Goal: Task Accomplishment & Management: Manage account settings

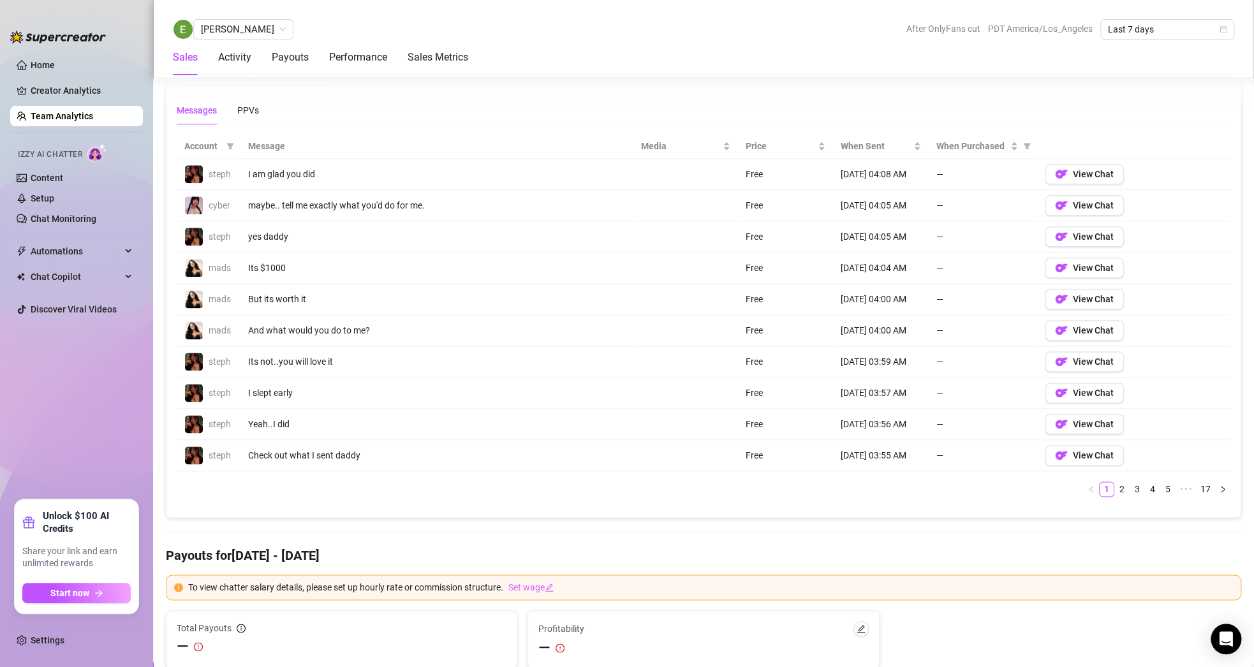
scroll to position [893, 0]
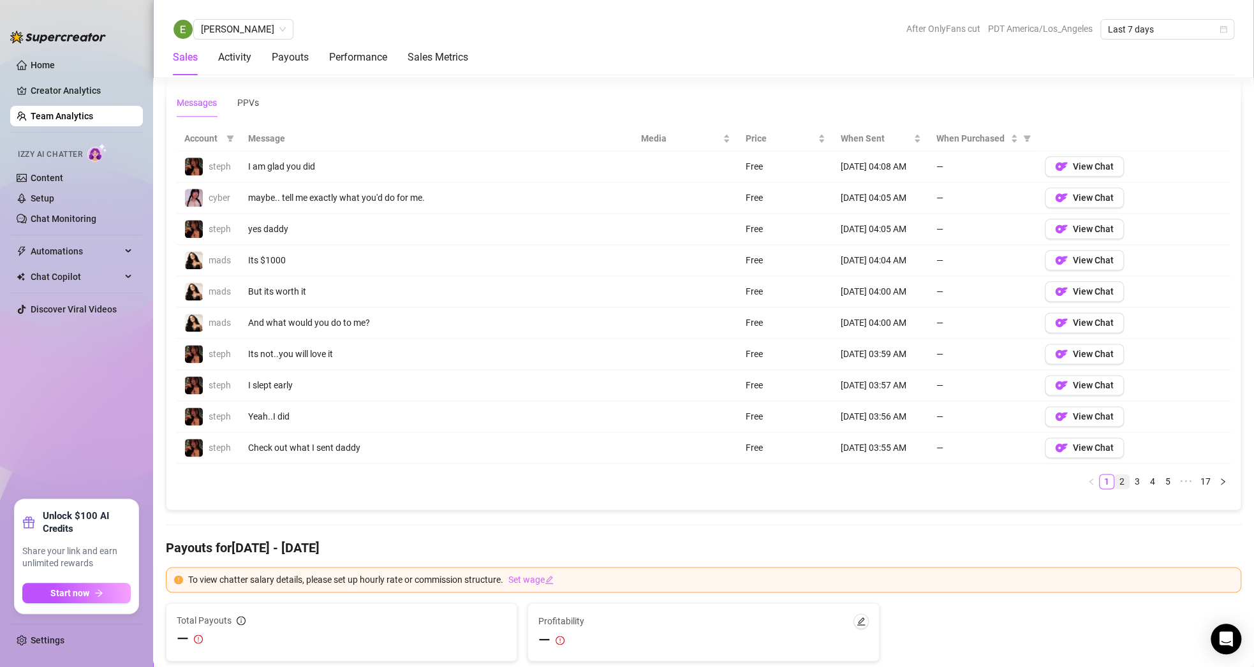
click at [1116, 478] on link "2" at bounding box center [1122, 482] width 14 height 14
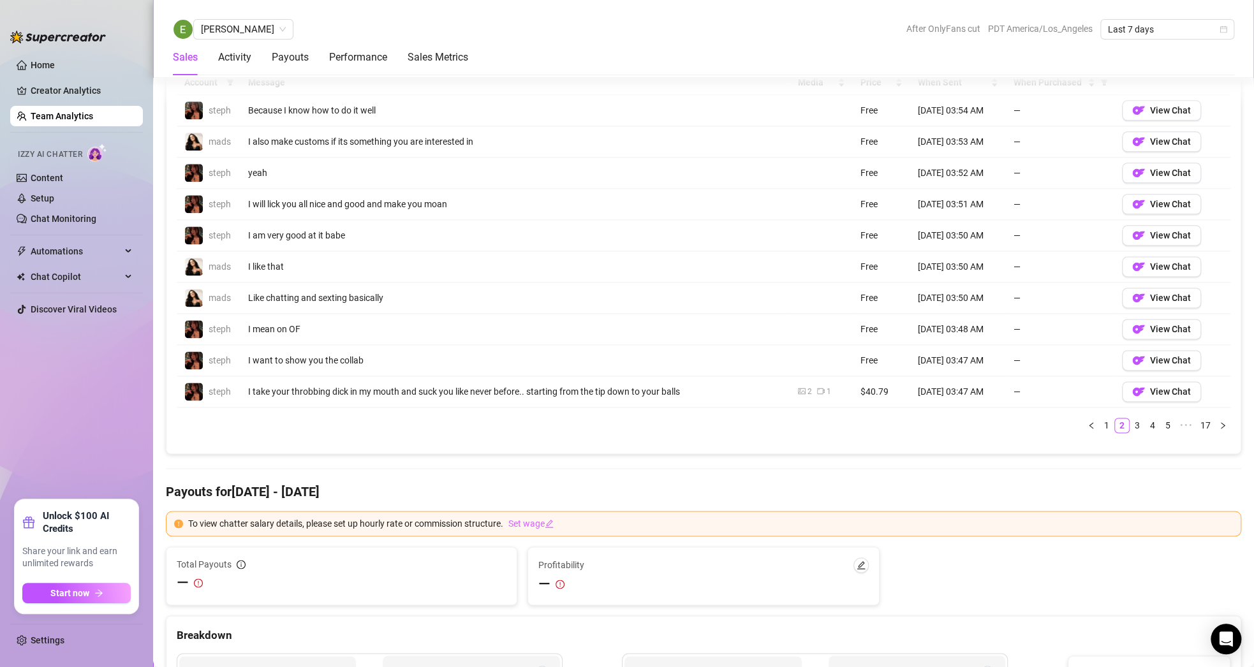
scroll to position [957, 0]
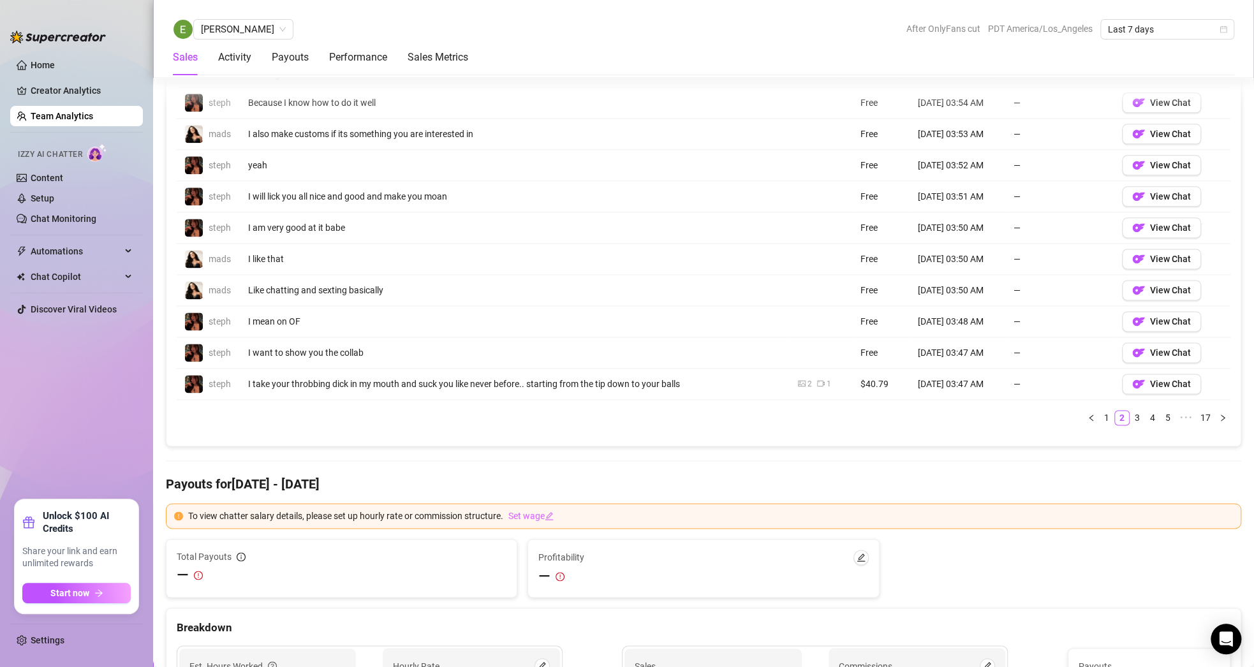
drag, startPoint x: 1129, startPoint y: 413, endPoint x: 1108, endPoint y: 398, distance: 25.7
click at [1131, 413] on link "3" at bounding box center [1138, 418] width 14 height 14
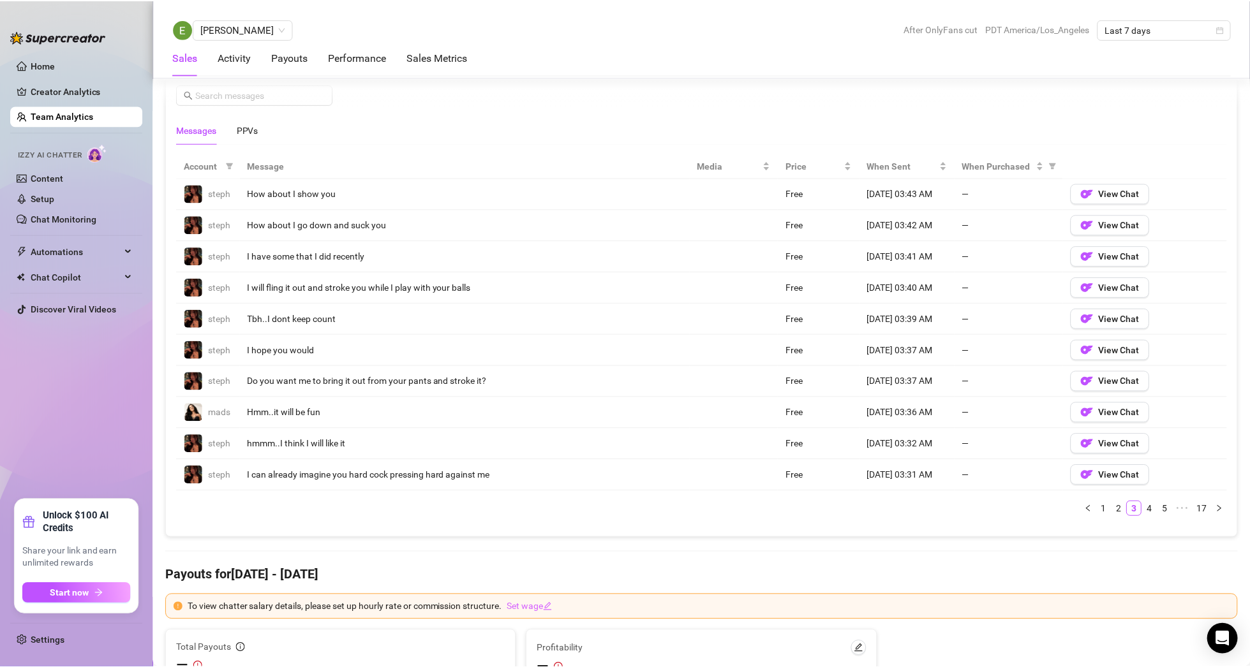
scroll to position [829, 0]
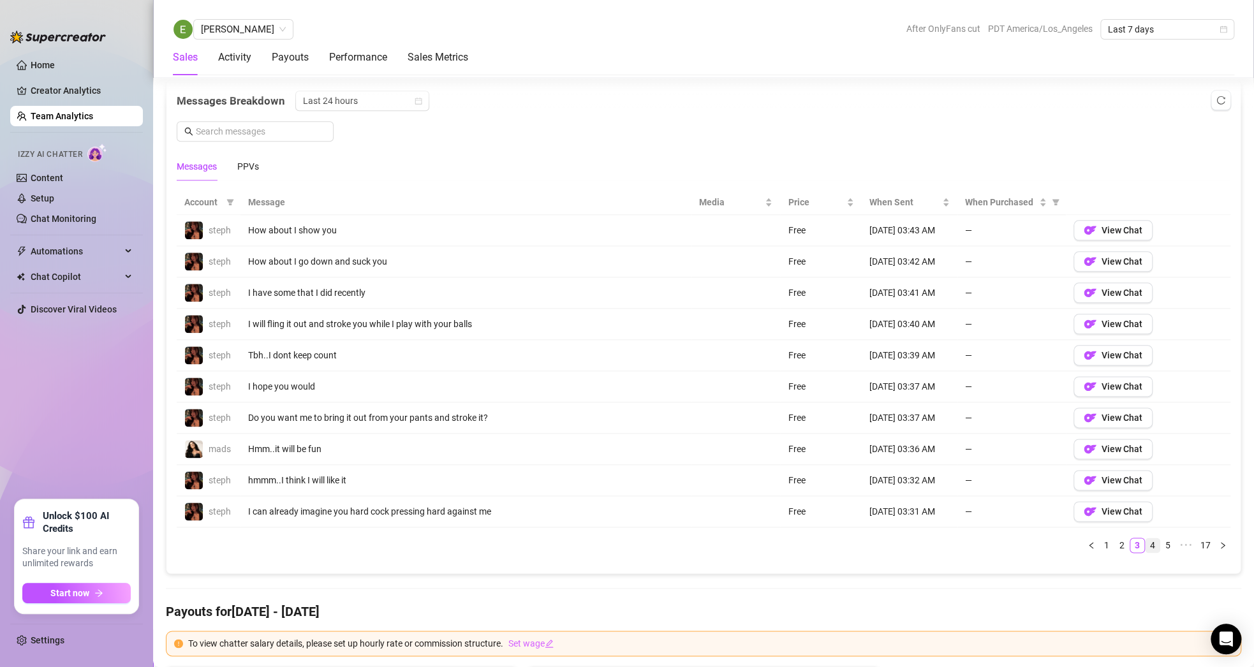
click at [1146, 543] on link "4" at bounding box center [1153, 546] width 14 height 14
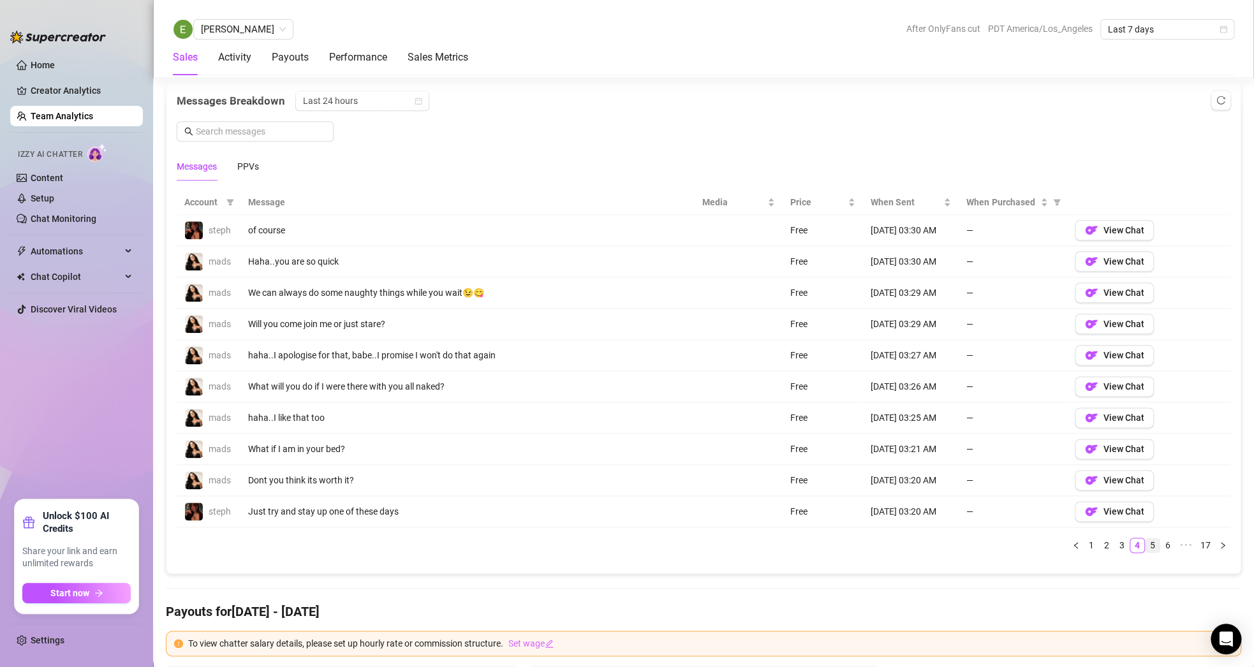
click at [1146, 541] on link "5" at bounding box center [1153, 546] width 14 height 14
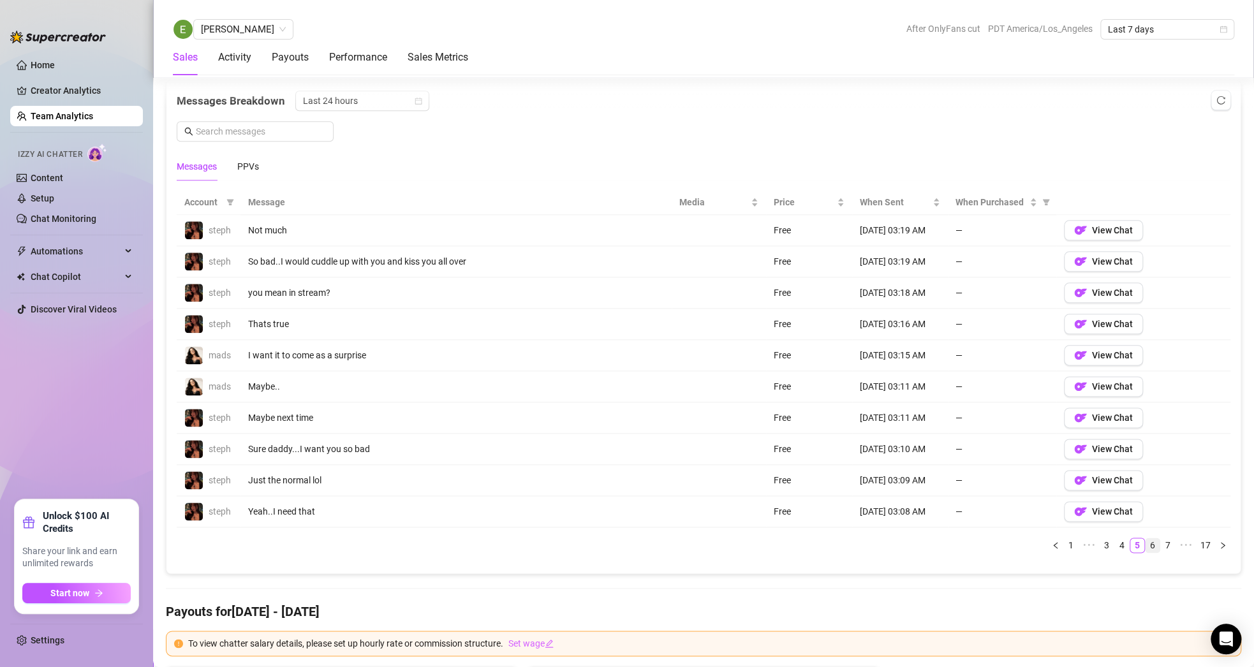
click at [1147, 540] on link "6" at bounding box center [1153, 546] width 14 height 14
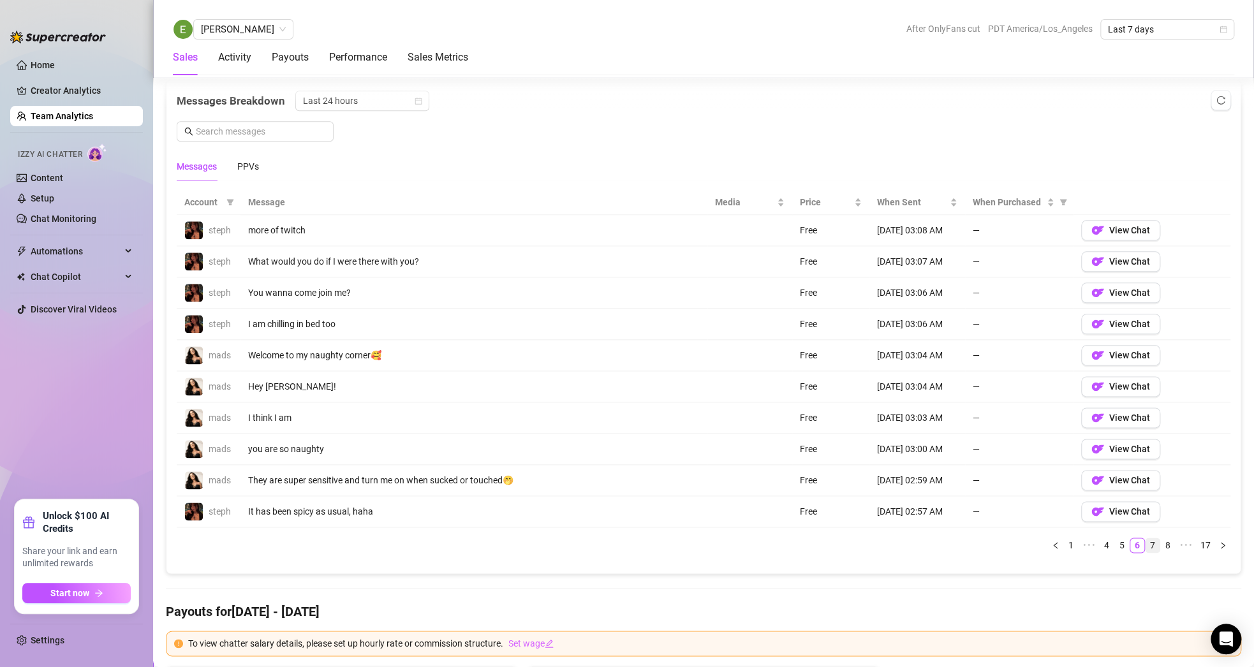
click at [1148, 540] on link "7" at bounding box center [1153, 546] width 14 height 14
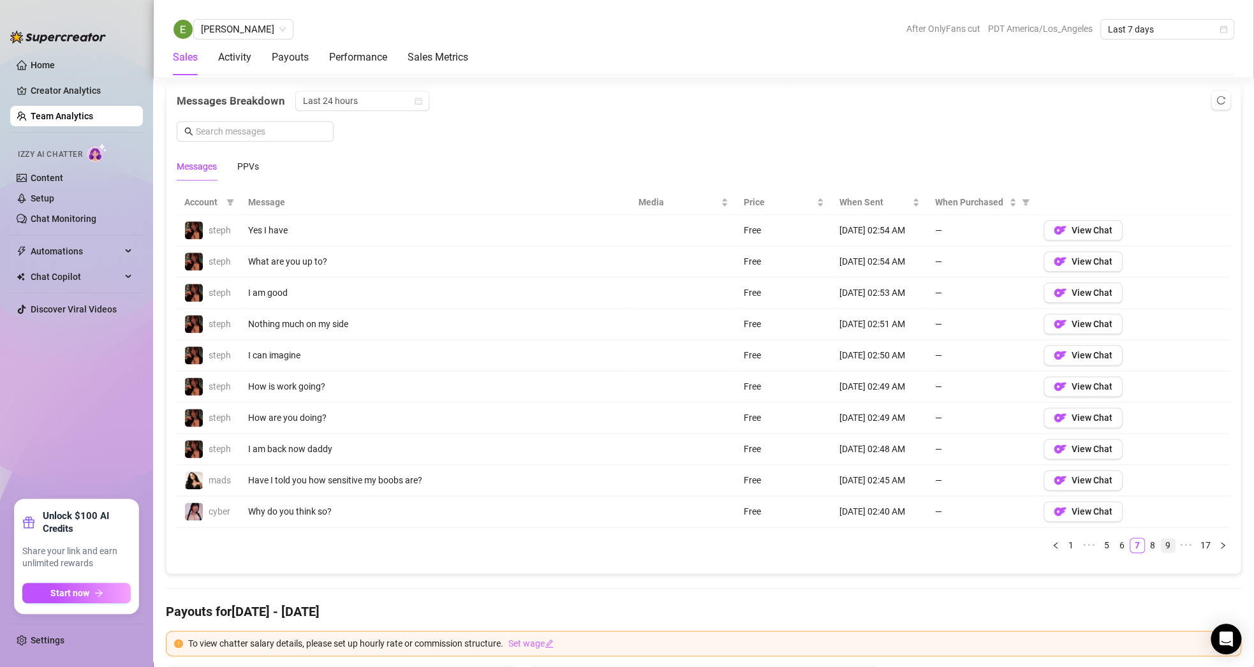
click at [1161, 539] on link "9" at bounding box center [1168, 546] width 14 height 14
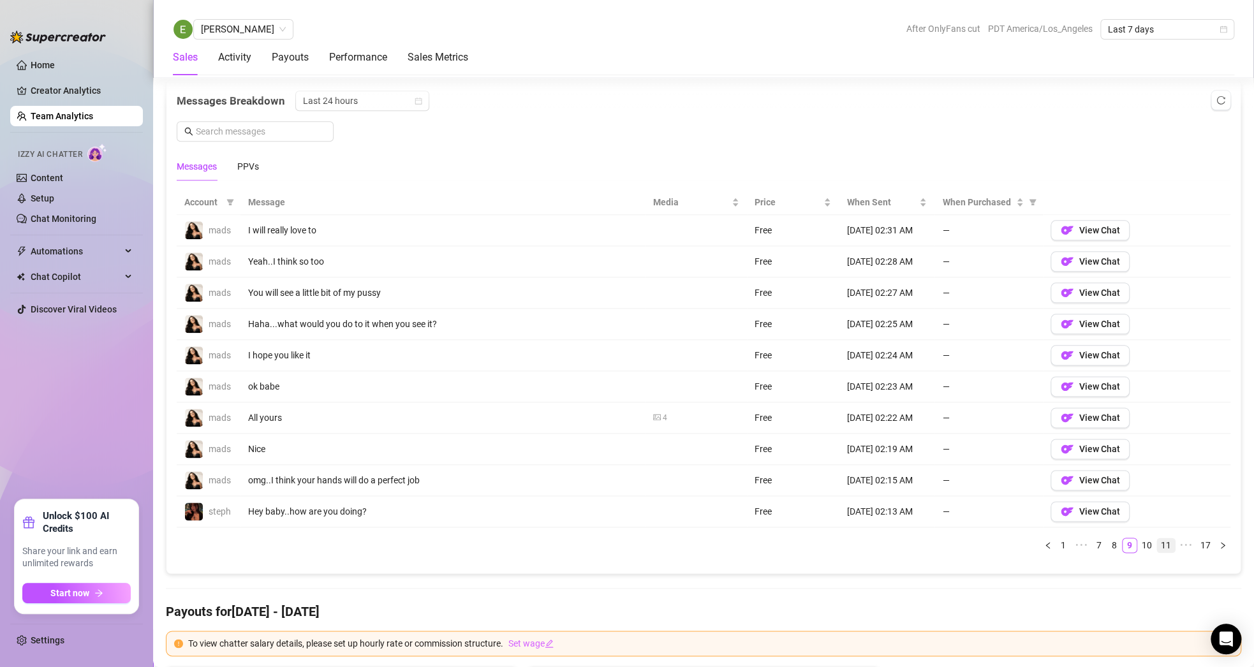
click at [1159, 545] on link "11" at bounding box center [1166, 546] width 18 height 14
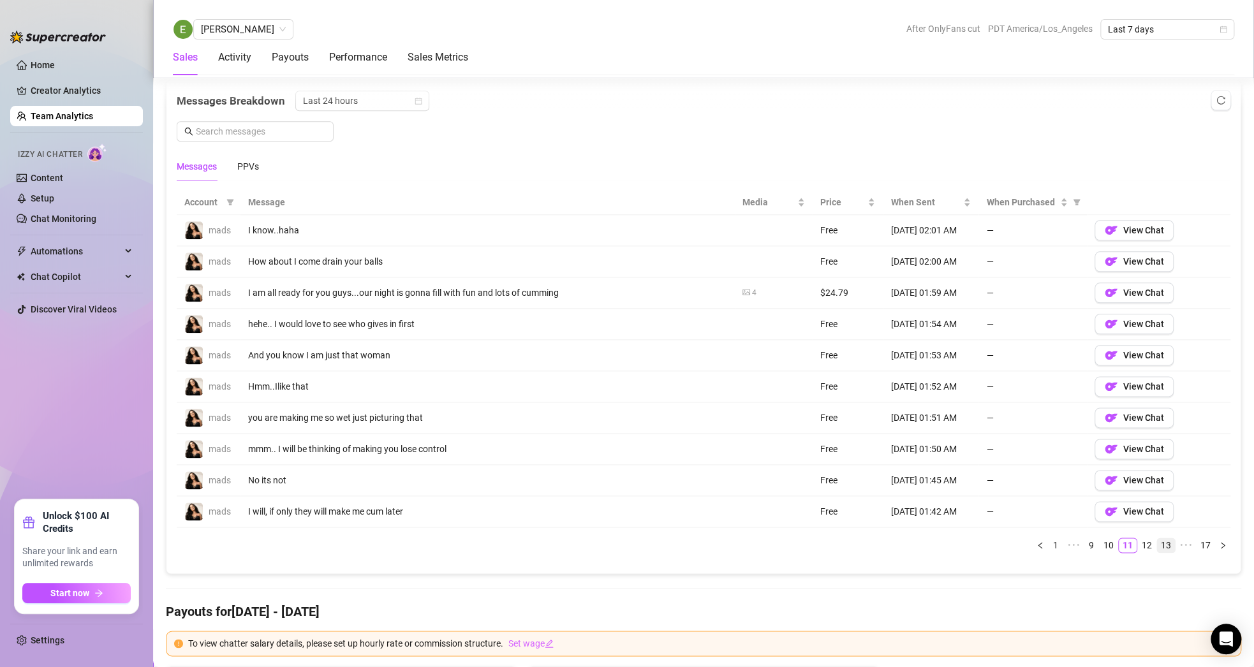
click at [1159, 544] on link "13" at bounding box center [1166, 546] width 18 height 14
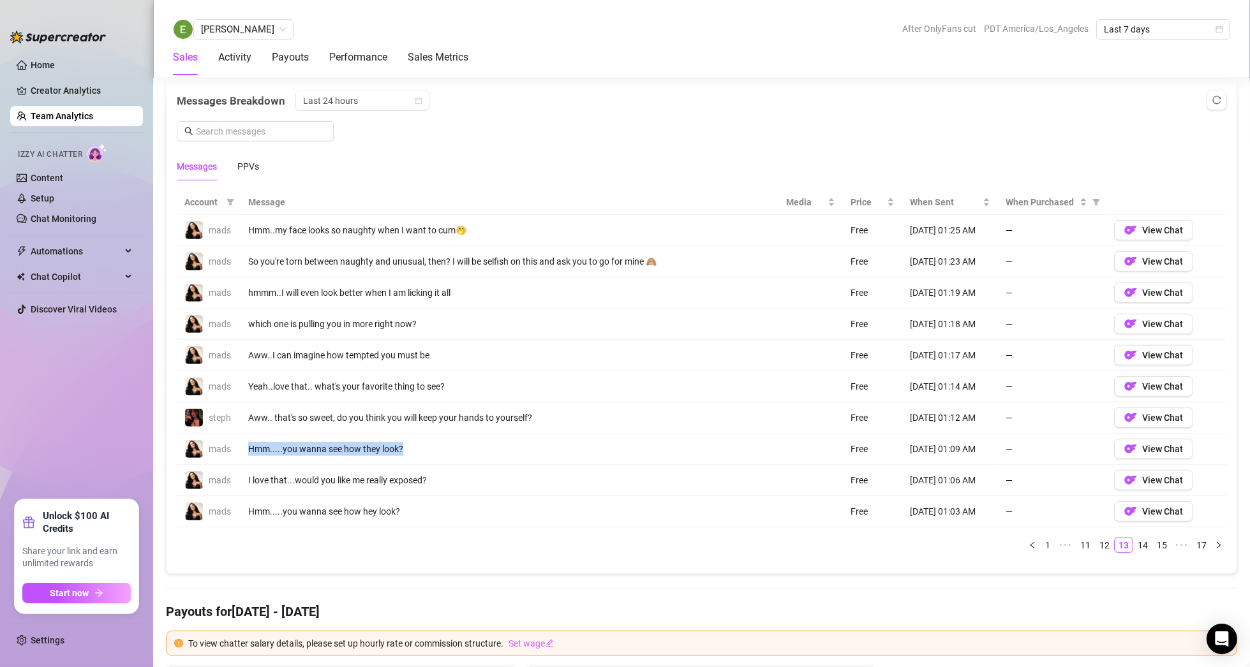
drag, startPoint x: 247, startPoint y: 444, endPoint x: 413, endPoint y: 447, distance: 165.9
click at [413, 447] on td "Hmm.....you wanna see how they look?" at bounding box center [510, 449] width 538 height 31
drag, startPoint x: 247, startPoint y: 509, endPoint x: 403, endPoint y: 511, distance: 155.7
click at [403, 511] on td "Hmm.....you wanna see how hey look?" at bounding box center [510, 511] width 538 height 31
drag, startPoint x: 255, startPoint y: 417, endPoint x: 547, endPoint y: 424, distance: 292.3
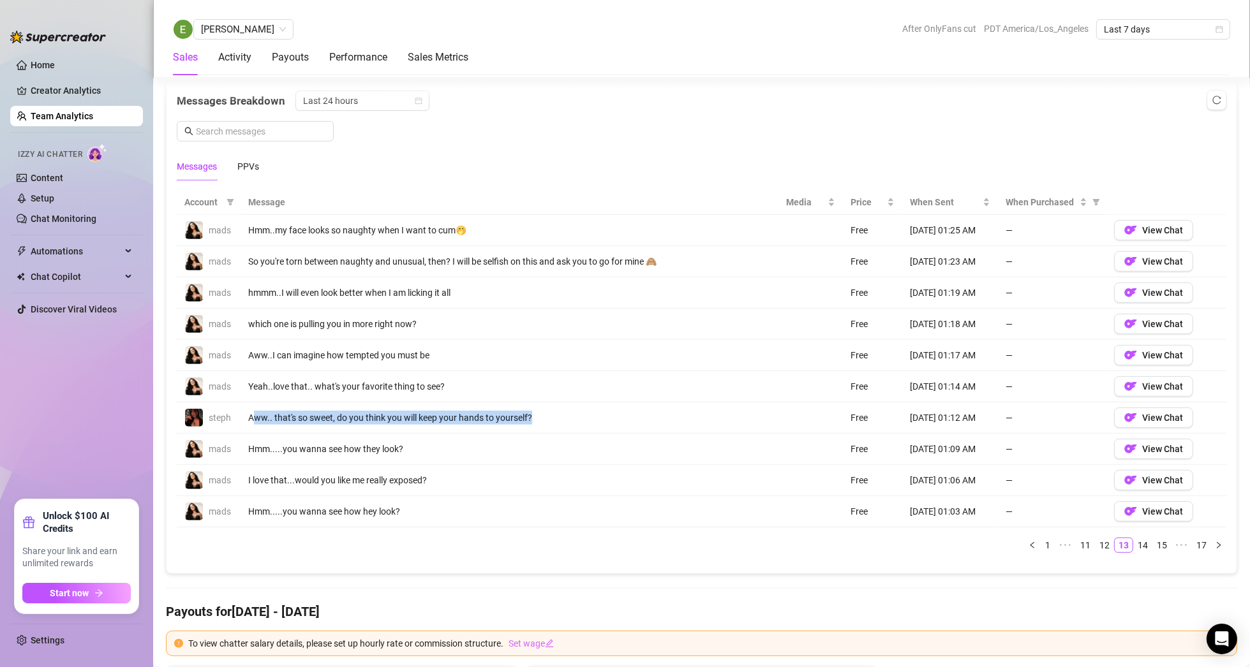
click at [547, 424] on td "Aww.. that's so sweet, do you think you will keep your hands to yourself?" at bounding box center [510, 418] width 538 height 31
click at [484, 351] on div "Aww..I can imagine how tempted you must be" at bounding box center [509, 355] width 523 height 14
click at [1136, 542] on link "14" at bounding box center [1143, 546] width 18 height 14
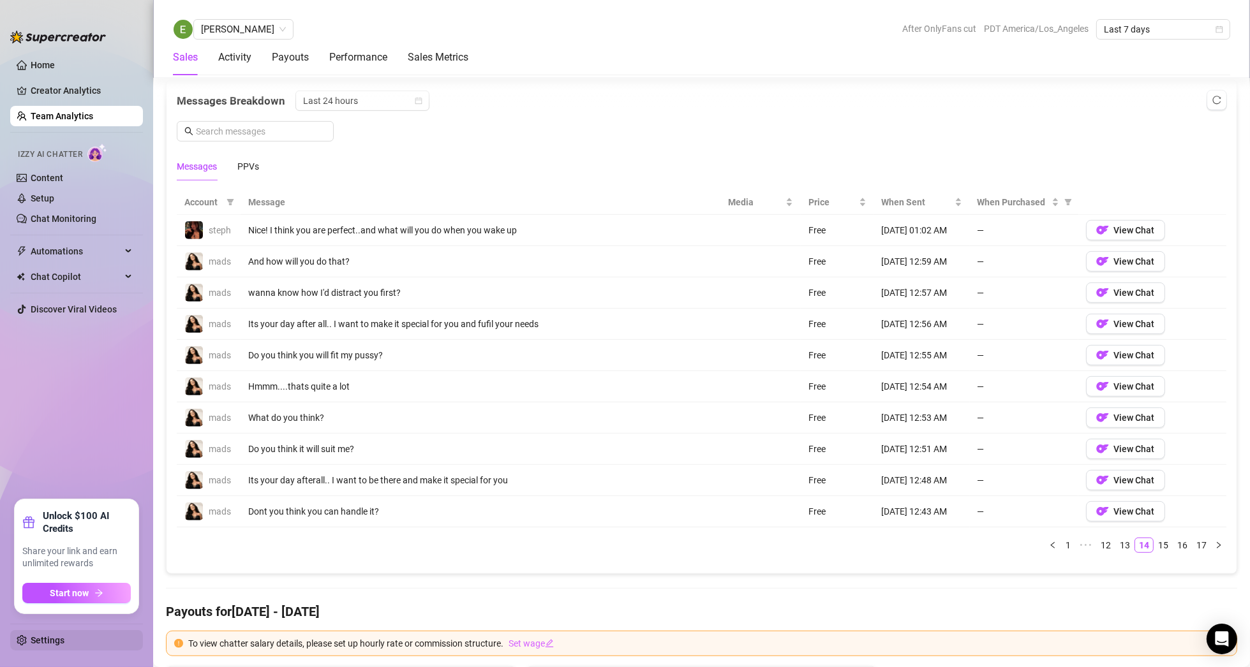
click at [31, 637] on link "Settings" at bounding box center [48, 641] width 34 height 10
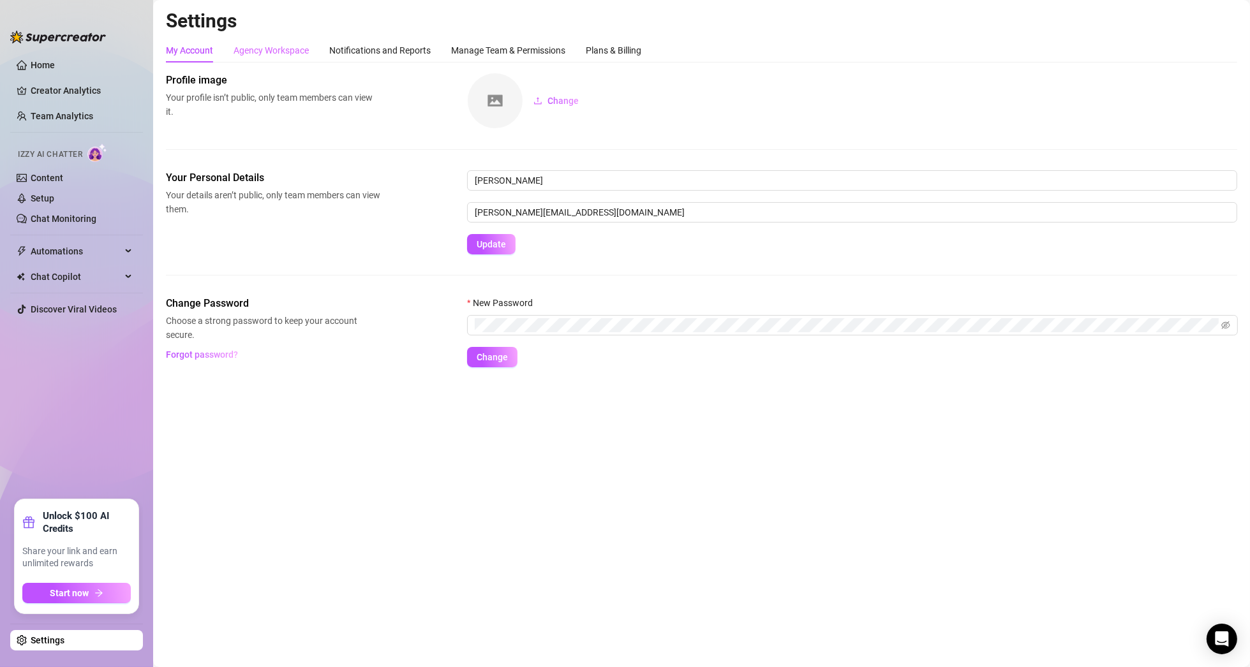
click at [290, 61] on div "Agency Workspace" at bounding box center [271, 50] width 75 height 24
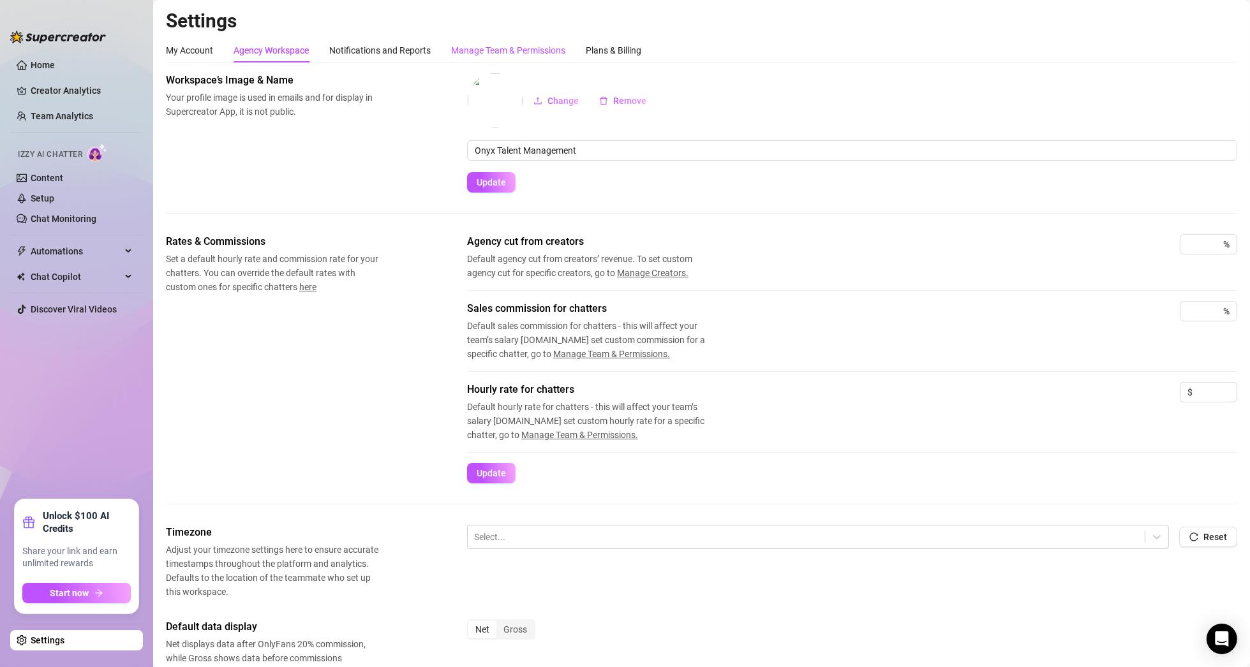
click at [495, 48] on div "Manage Team & Permissions" at bounding box center [508, 50] width 114 height 14
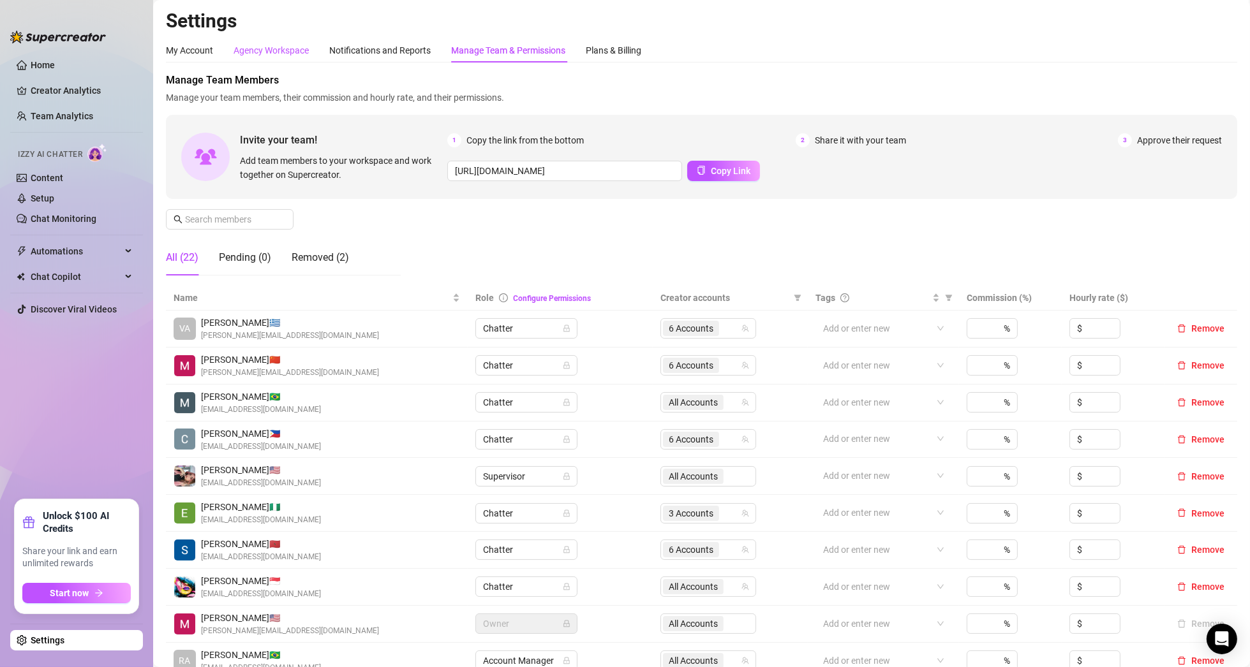
click at [293, 47] on div "Agency Workspace" at bounding box center [271, 50] width 75 height 14
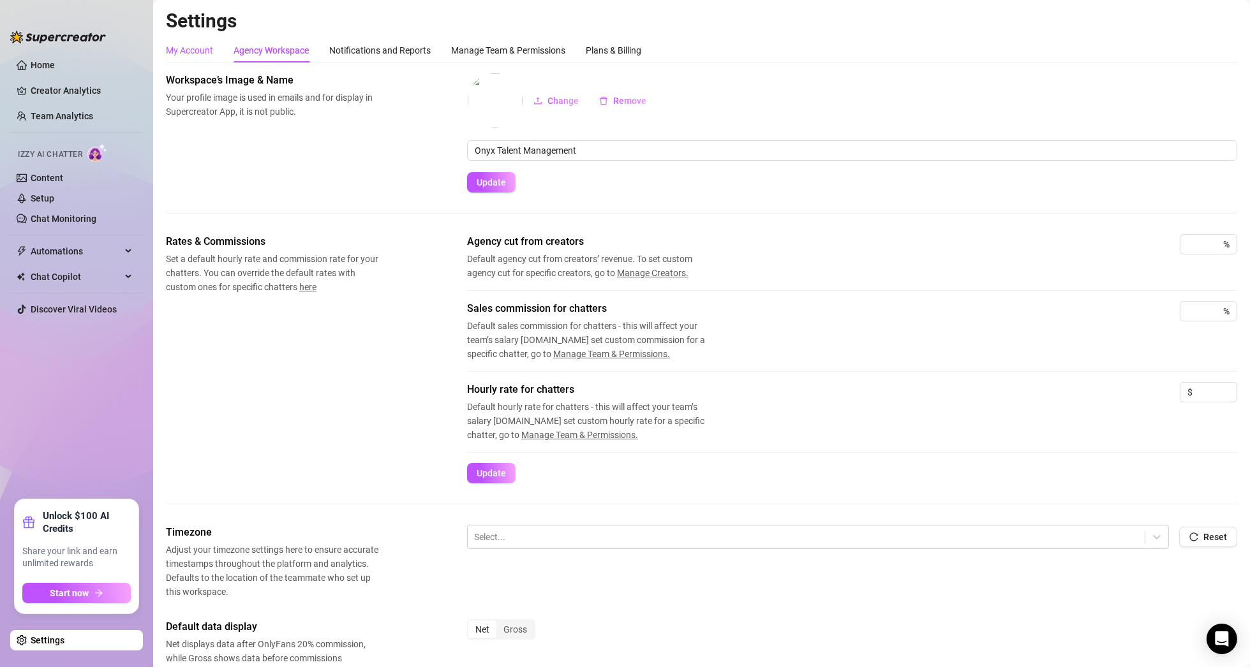
click at [198, 46] on div "My Account" at bounding box center [189, 50] width 47 height 14
